Goal: Navigation & Orientation: Understand site structure

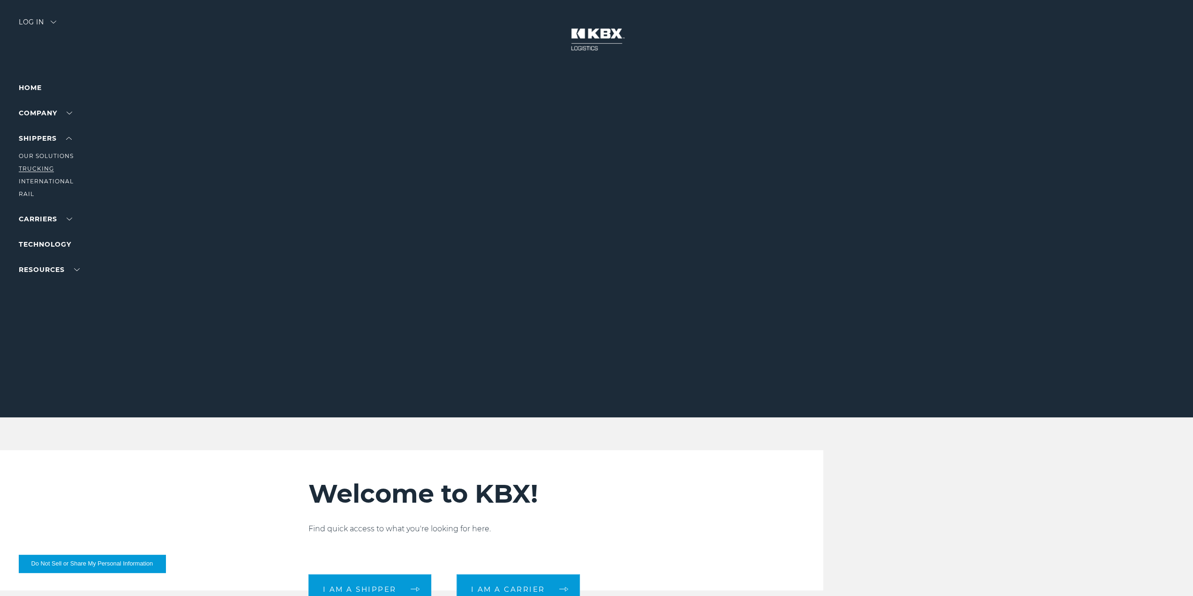
click at [42, 167] on link "Trucking" at bounding box center [36, 168] width 35 height 7
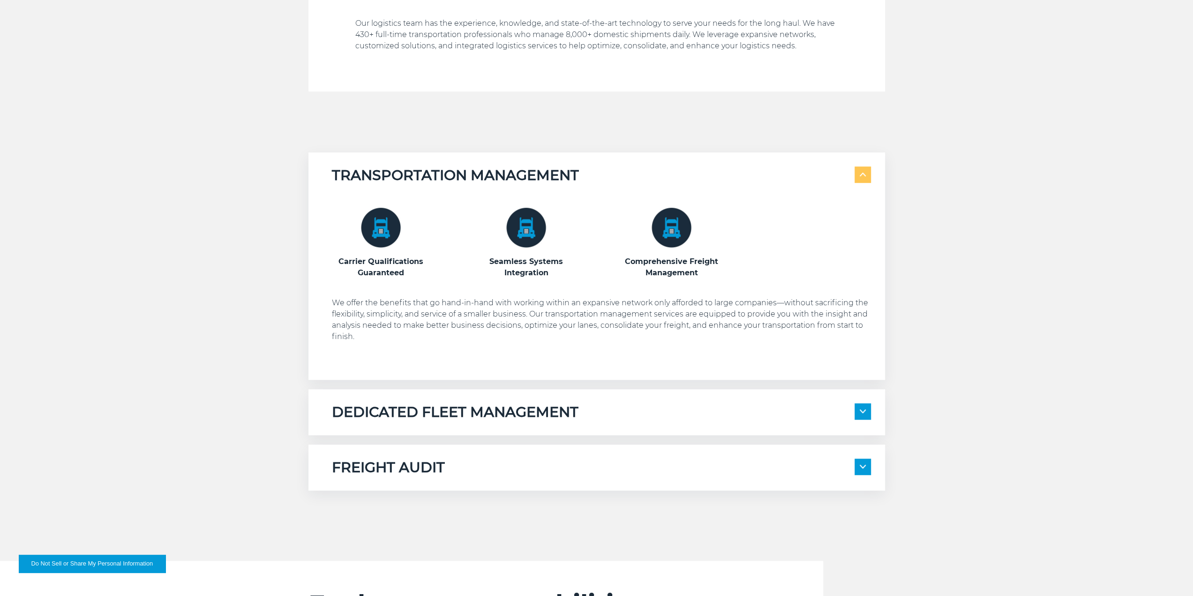
scroll to position [516, 0]
click at [515, 406] on h5 "DEDICATED FLEET MANAGEMENT" at bounding box center [455, 411] width 247 height 18
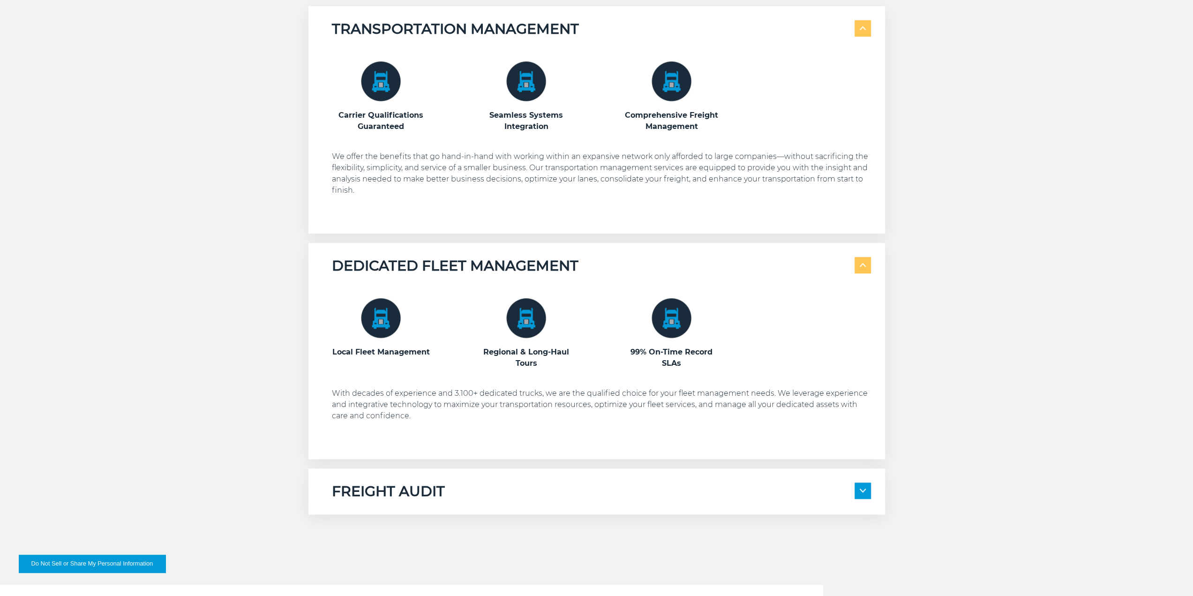
scroll to position [703, 0]
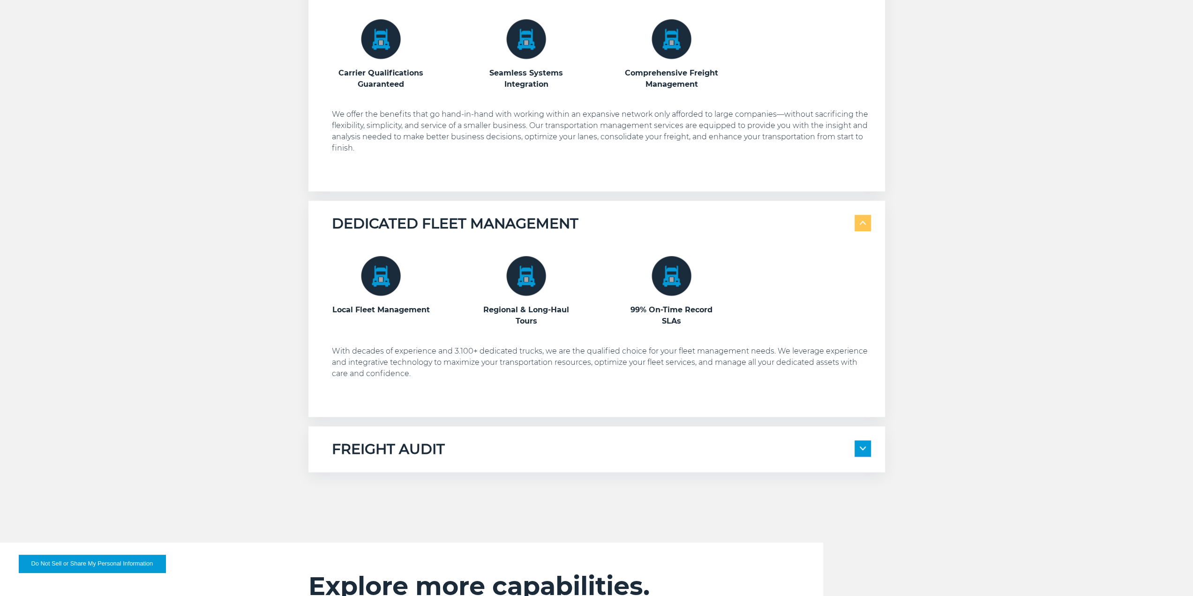
click at [523, 438] on div "FREIGHT AUDIT 100% Compliance Every Time Management for All Domestic Modes of T…" at bounding box center [596, 449] width 577 height 46
click at [522, 448] on div "FREIGHT AUDIT" at bounding box center [601, 449] width 539 height 18
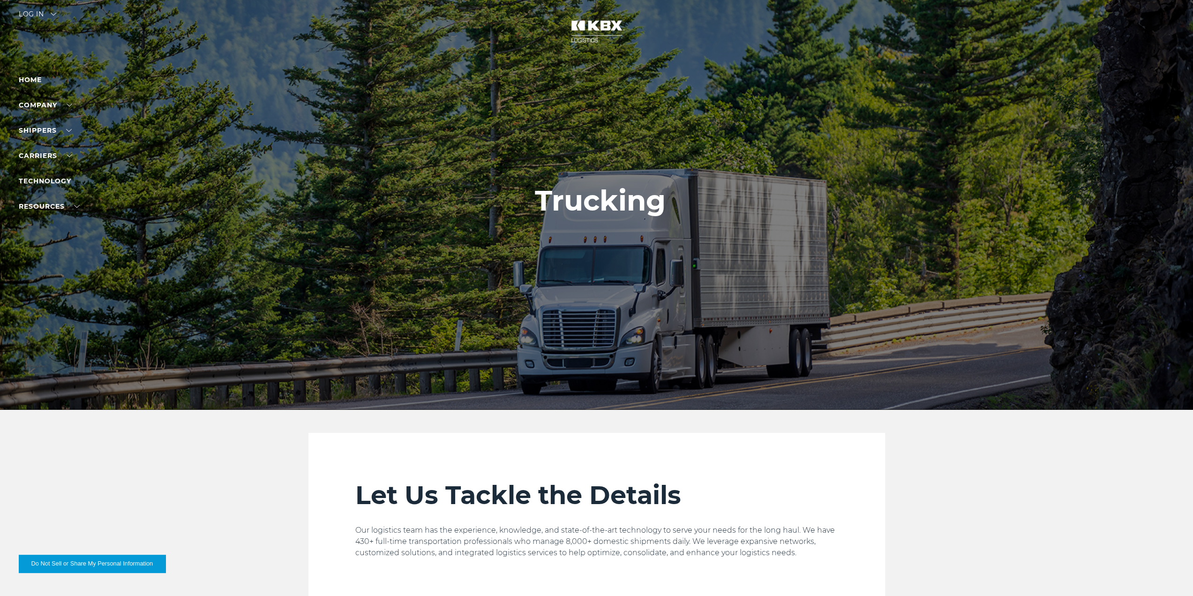
scroll to position [0, 0]
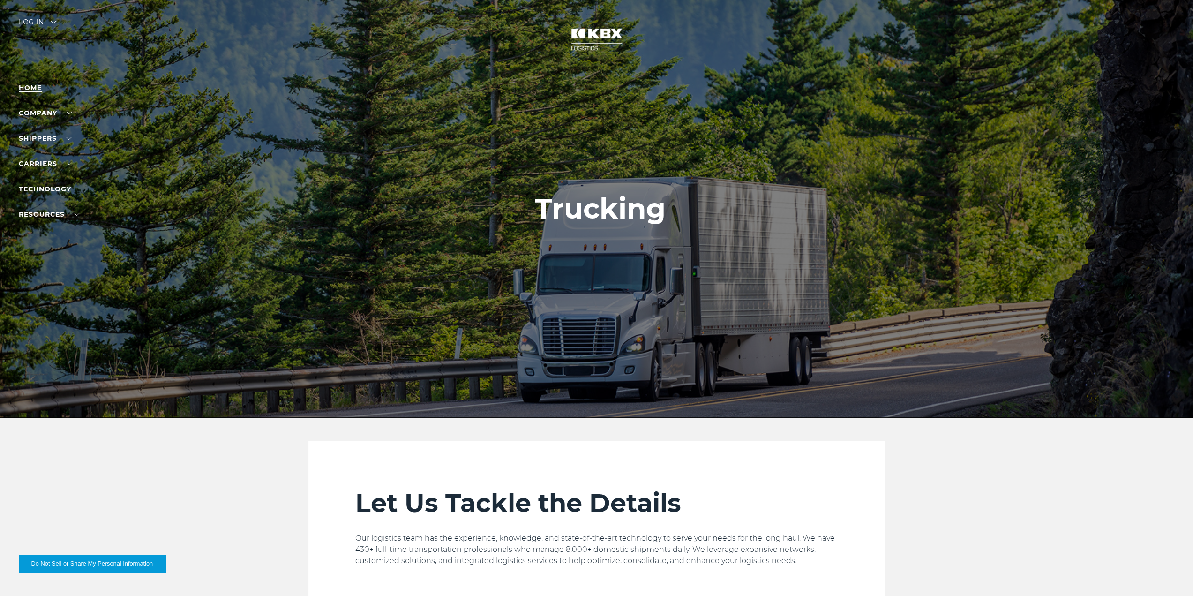
click at [39, 84] on link "Home" at bounding box center [30, 87] width 23 height 8
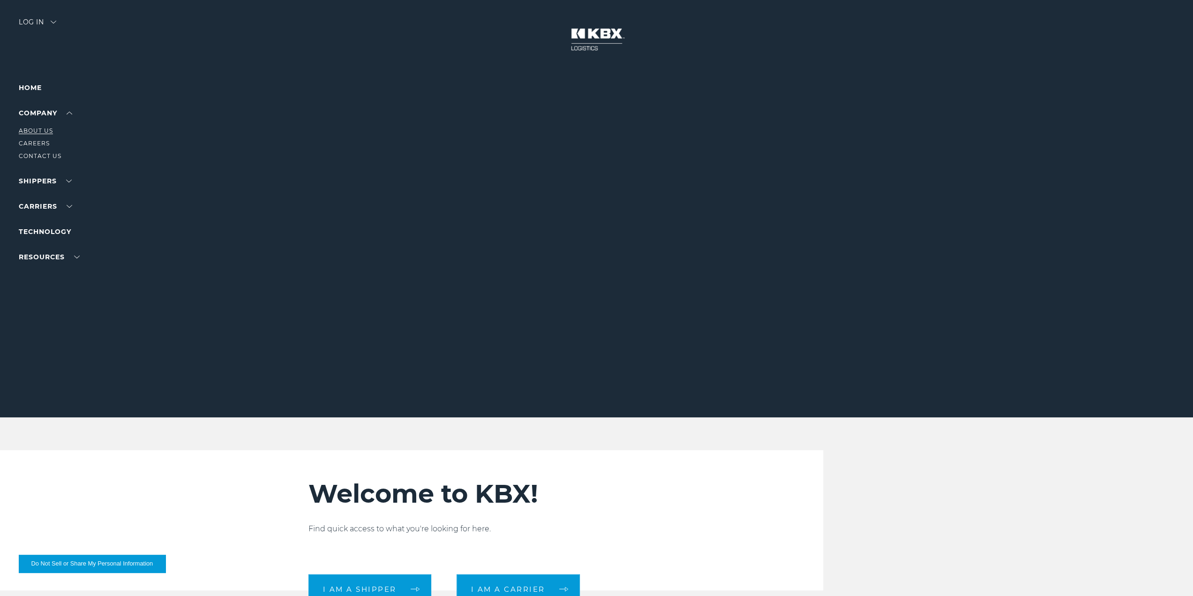
click at [38, 131] on link "About Us" at bounding box center [36, 130] width 34 height 7
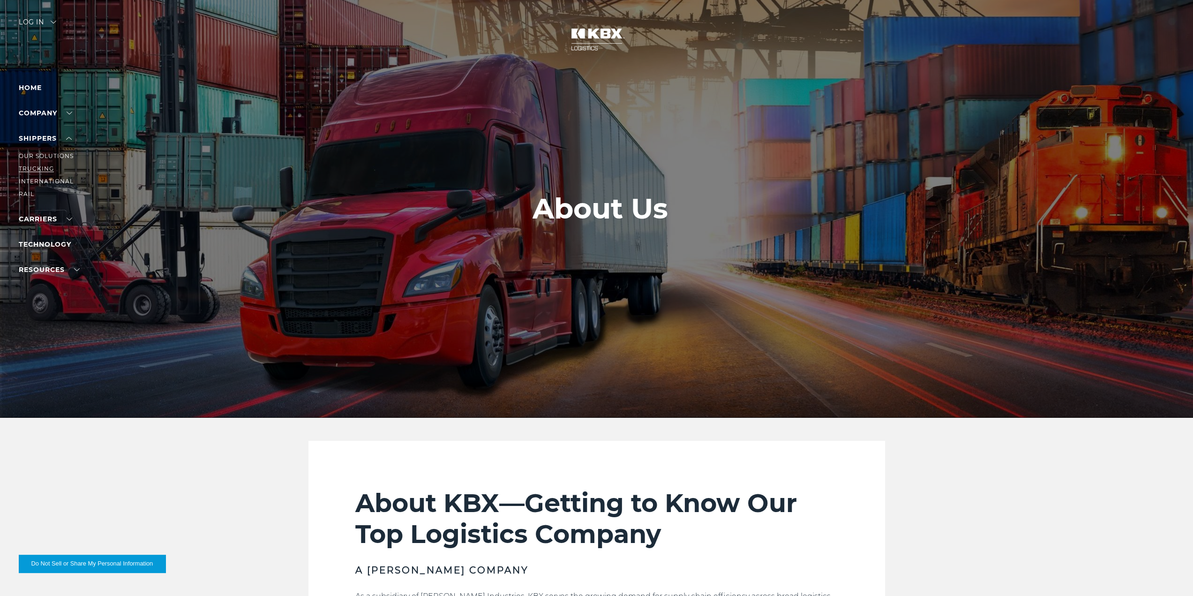
click at [39, 165] on link "Trucking" at bounding box center [36, 168] width 35 height 7
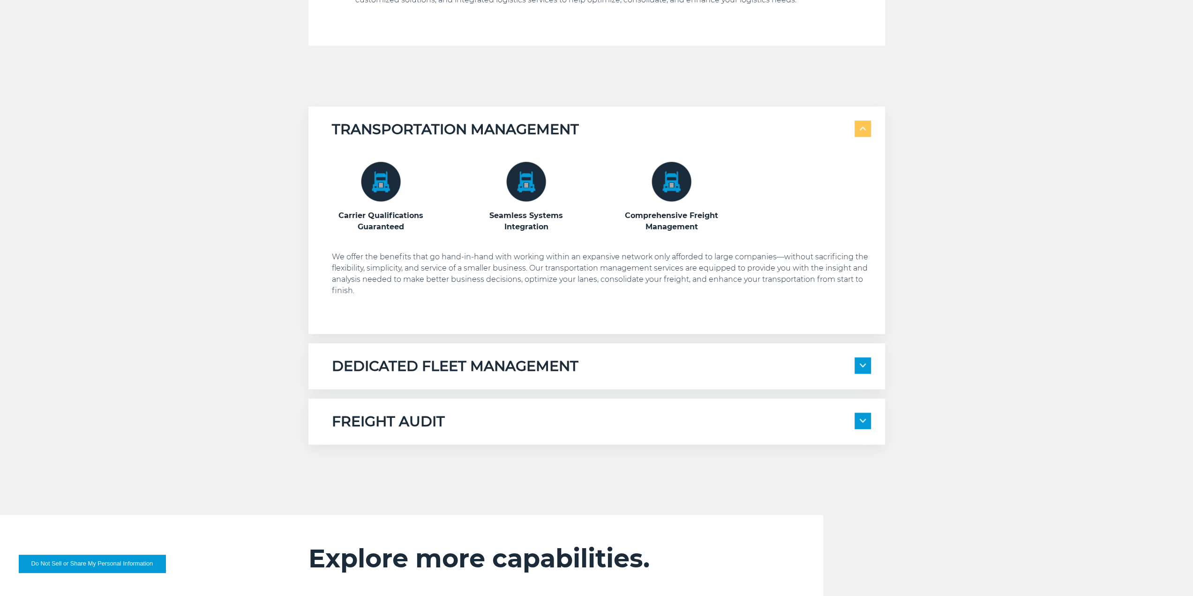
scroll to position [609, 0]
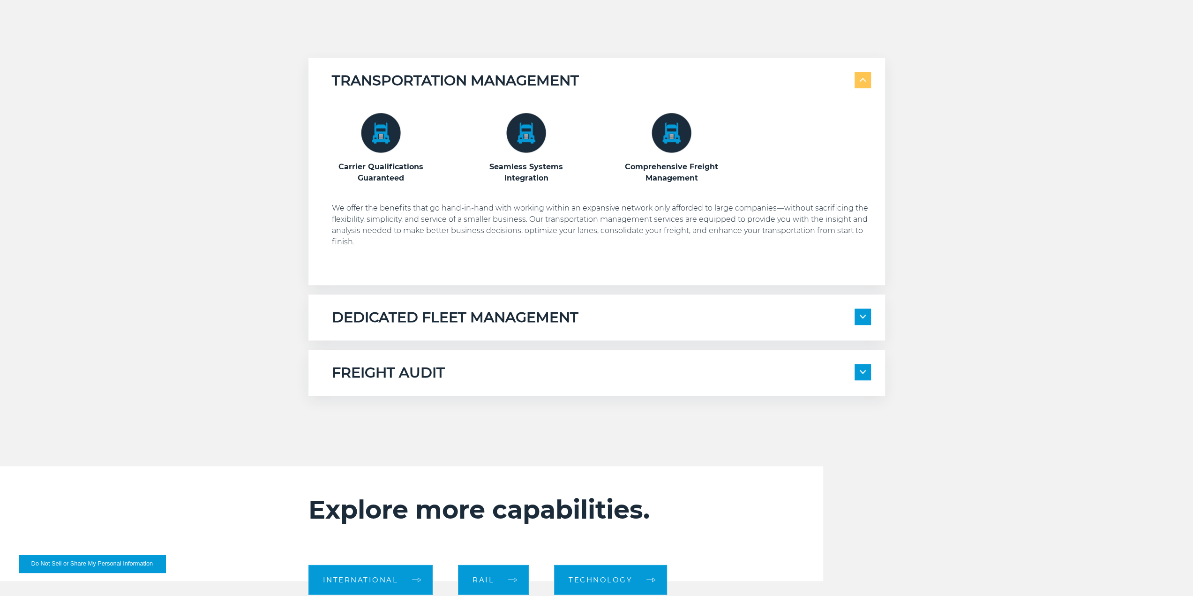
click at [484, 310] on h5 "DEDICATED FLEET MANAGEMENT" at bounding box center [455, 317] width 247 height 18
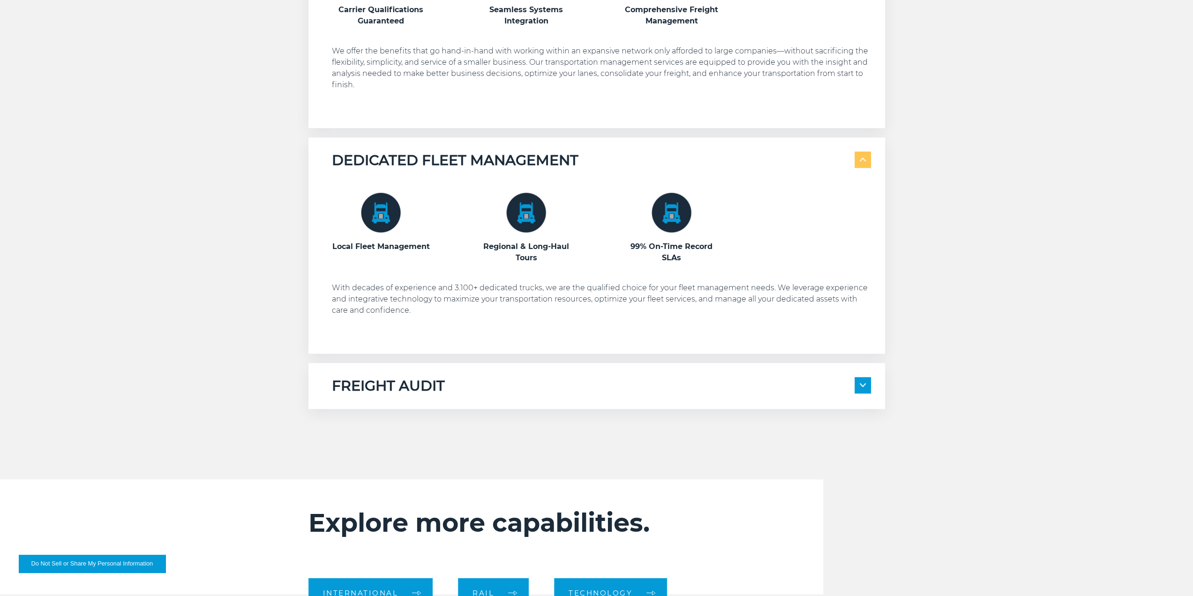
scroll to position [797, 0]
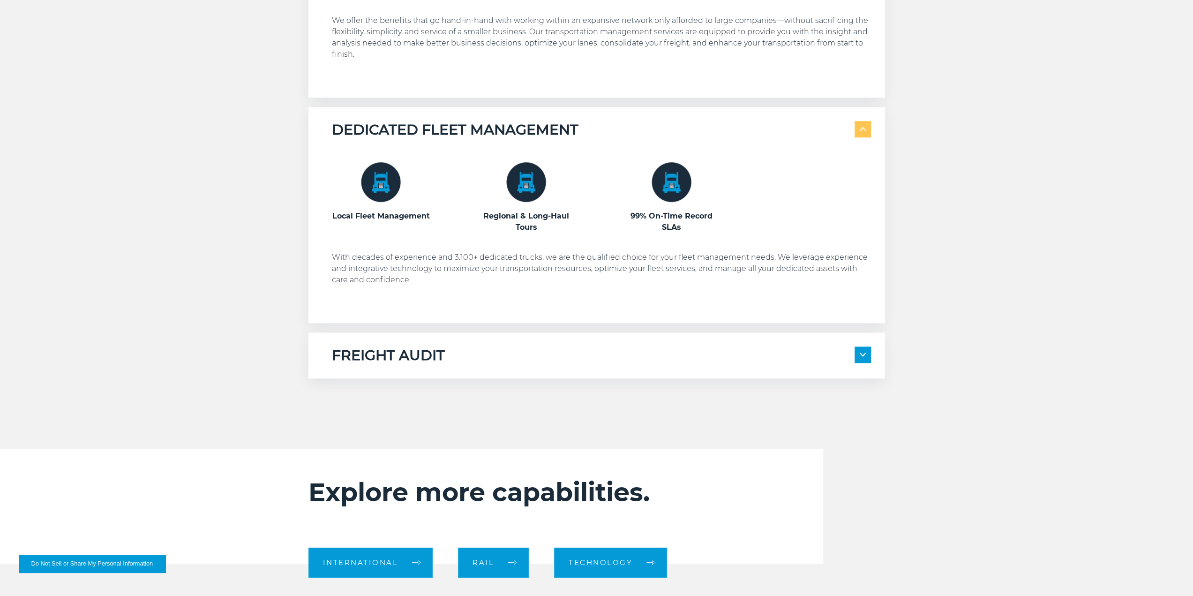
click at [499, 344] on div "FREIGHT AUDIT 100% Compliance Every Time Management for All Domestic Modes of T…" at bounding box center [596, 355] width 577 height 46
click at [506, 361] on div "FREIGHT AUDIT" at bounding box center [601, 355] width 539 height 18
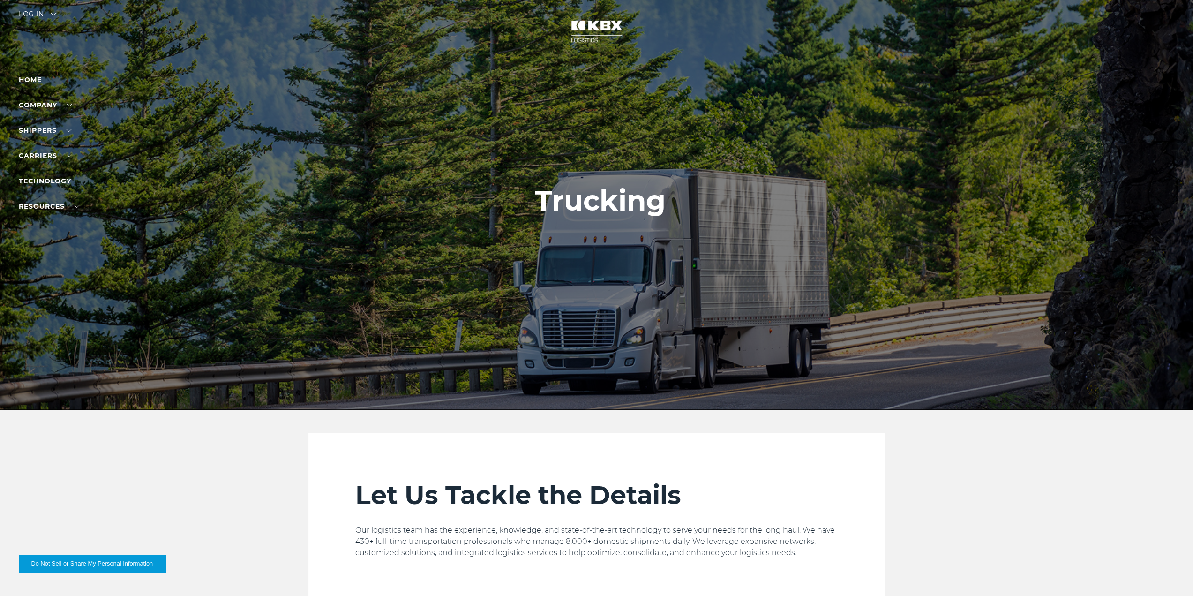
scroll to position [0, 0]
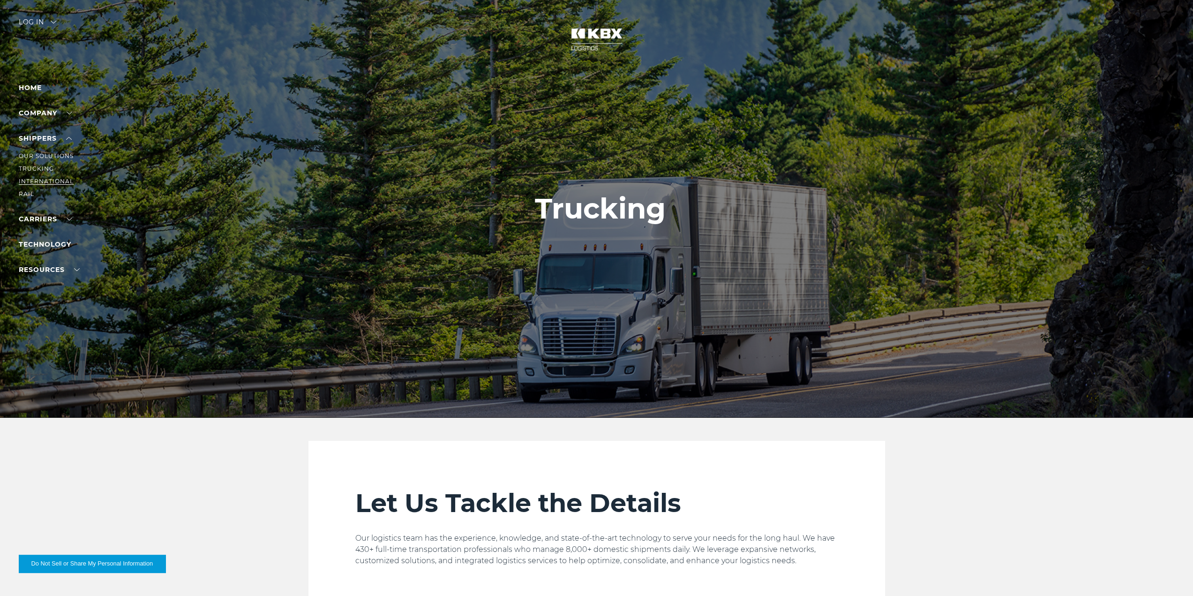
click at [48, 180] on link "International" at bounding box center [46, 181] width 55 height 7
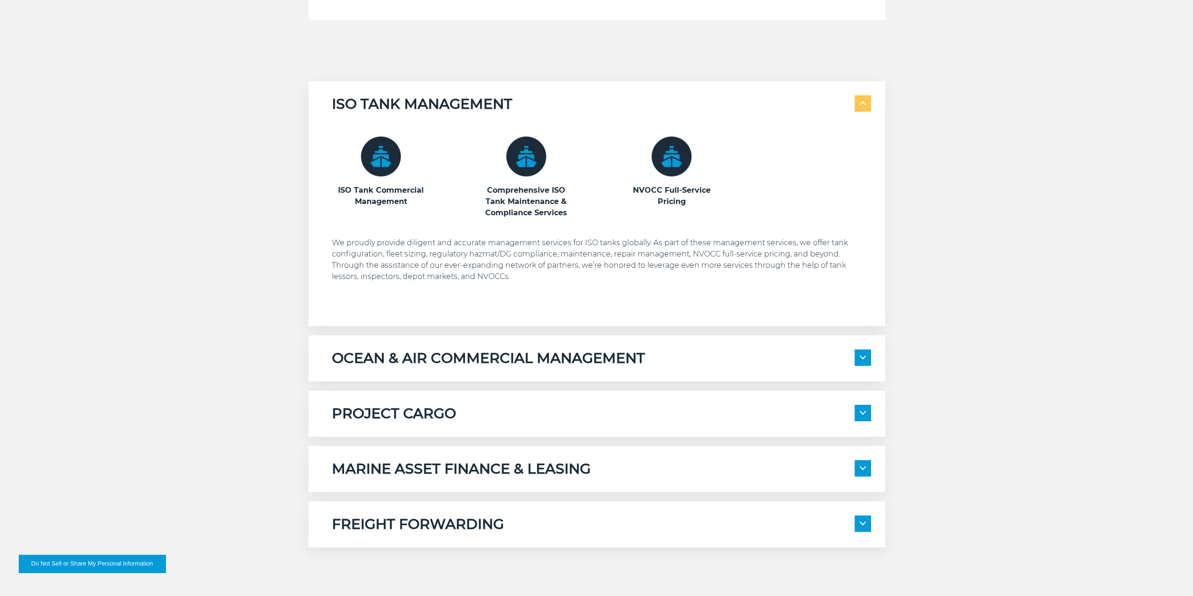
scroll to position [656, 0]
